Goal: Task Accomplishment & Management: Manage account settings

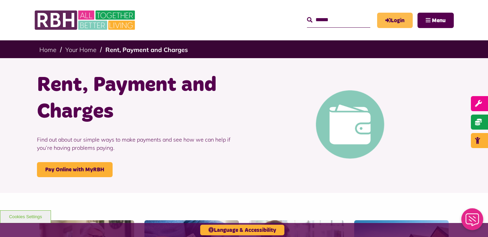
click at [398, 16] on link "Login" at bounding box center [395, 20] width 36 height 15
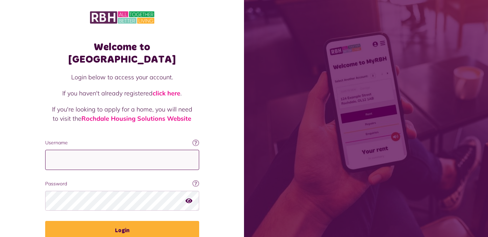
click at [76, 150] on input "Username" at bounding box center [122, 160] width 154 height 20
type input "**********"
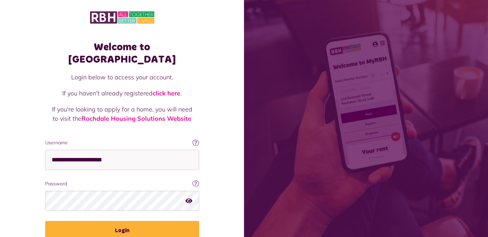
click at [189, 197] on icon "button" at bounding box center [188, 200] width 7 height 6
click at [188, 197] on icon "button" at bounding box center [189, 200] width 8 height 6
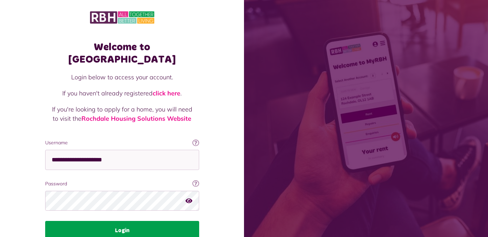
click at [123, 221] on button "Login" at bounding box center [122, 230] width 154 height 19
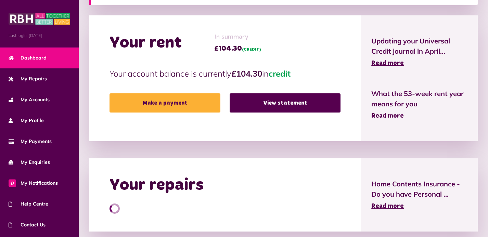
scroll to position [204, 0]
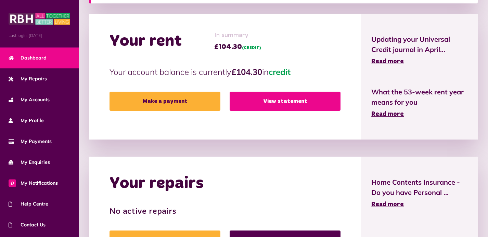
click at [285, 101] on link "View statement" at bounding box center [284, 101] width 111 height 19
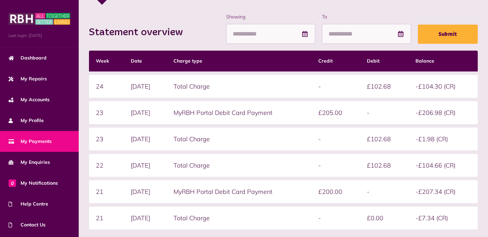
scroll to position [136, 0]
